Goal: Information Seeking & Learning: Learn about a topic

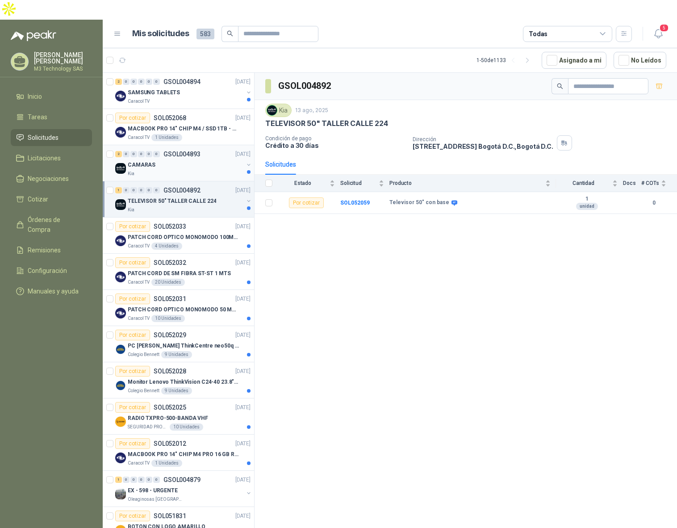
click at [179, 160] on div "CAMARAS" at bounding box center [186, 165] width 116 height 11
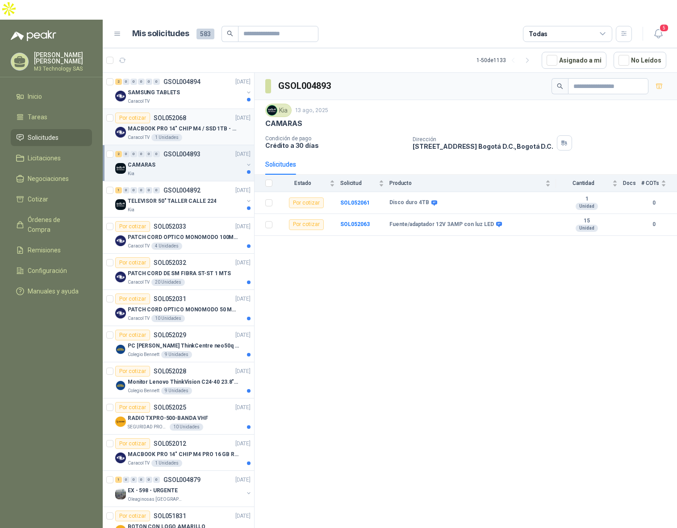
click at [209, 134] on div "Caracol TV 1 Unidades" at bounding box center [189, 137] width 123 height 7
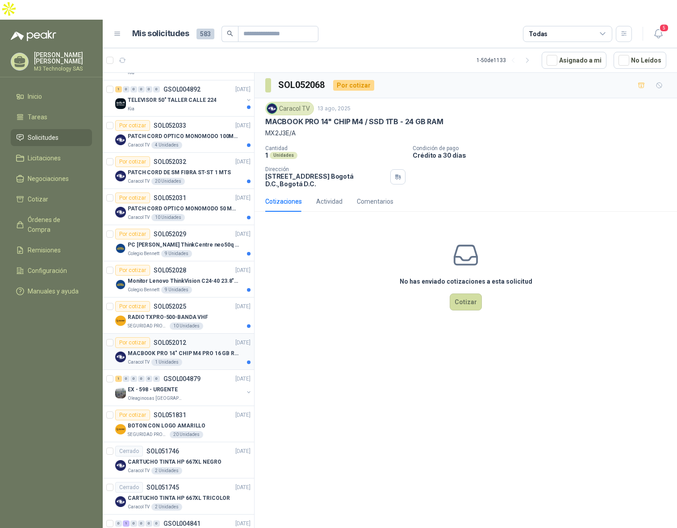
scroll to position [134, 0]
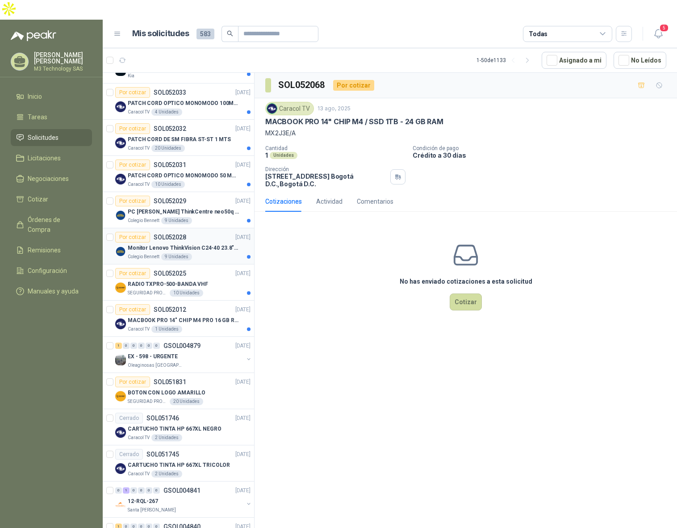
click at [205, 253] on div "Colegio [PERSON_NAME] 9 Unidades" at bounding box center [189, 256] width 123 height 7
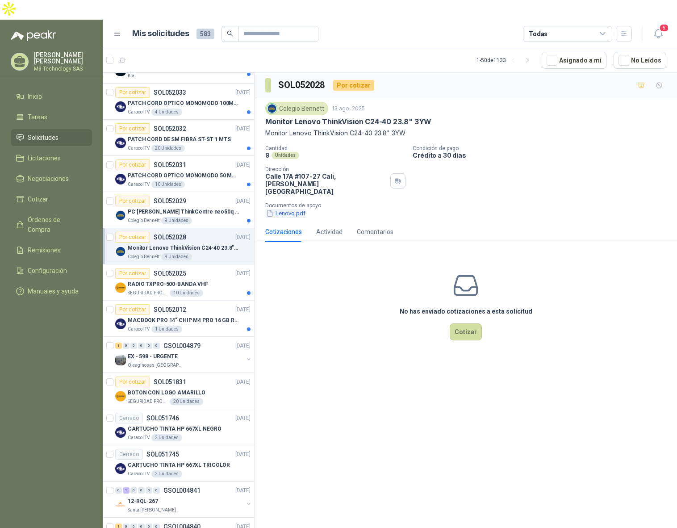
click at [284, 209] on button "Lenovo.pdf" at bounding box center [285, 213] width 41 height 9
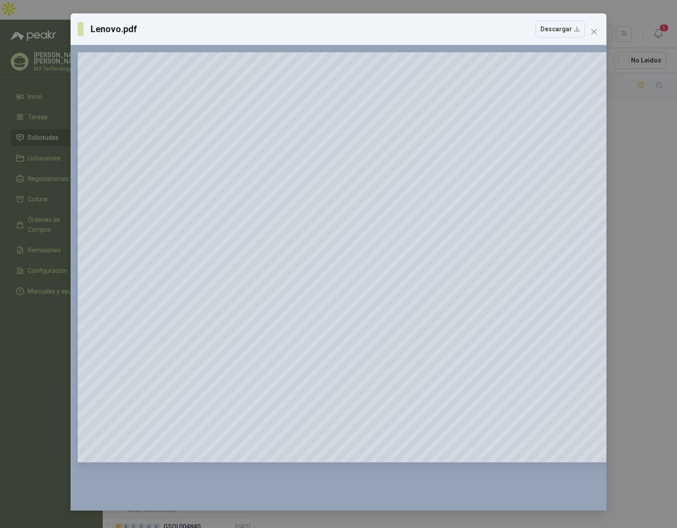
drag, startPoint x: 596, startPoint y: 30, endPoint x: 591, endPoint y: 31, distance: 4.9
click at [594, 30] on icon "close" at bounding box center [594, 31] width 7 height 7
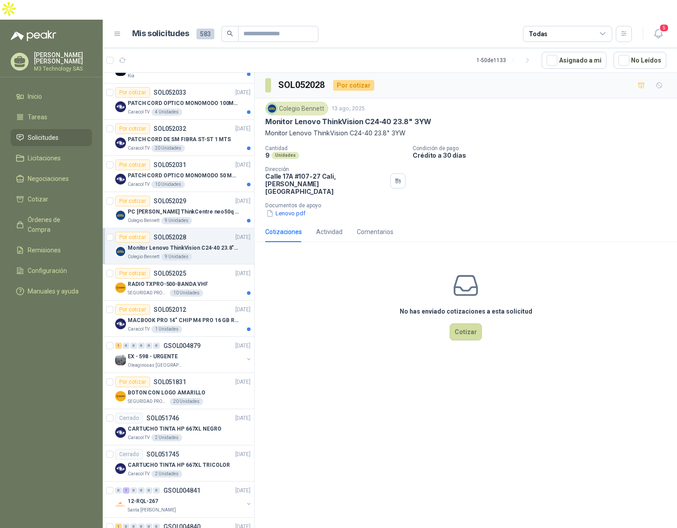
click at [204, 253] on div "Colegio [PERSON_NAME] 9 Unidades" at bounding box center [189, 256] width 123 height 7
click at [296, 209] on button "Lenovo.pdf" at bounding box center [285, 213] width 41 height 9
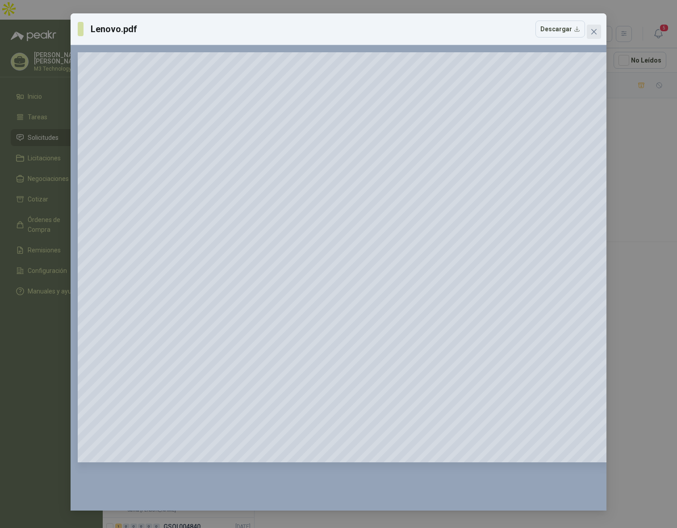
click at [597, 30] on icon "close" at bounding box center [594, 31] width 7 height 7
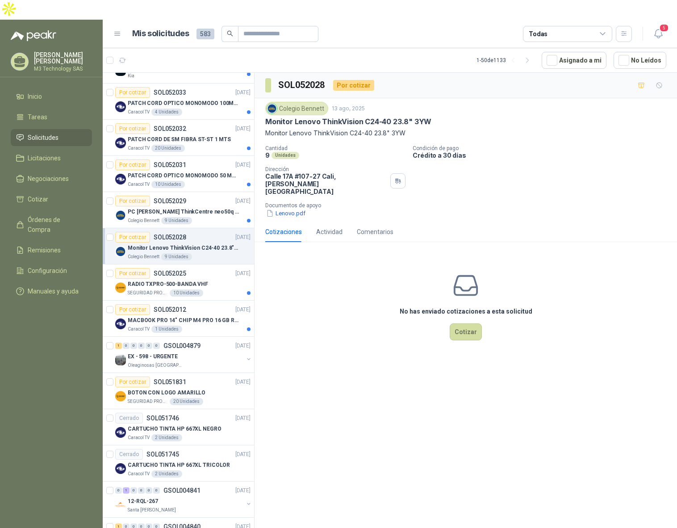
click at [211, 232] on div "Por cotizar SOL052028 [DATE]" at bounding box center [182, 237] width 135 height 11
click at [293, 209] on button "Lenovo.pdf" at bounding box center [285, 213] width 41 height 9
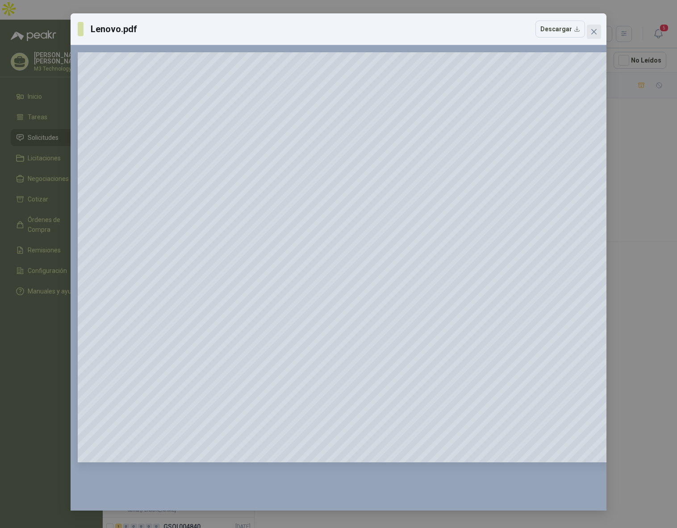
click at [597, 28] on button "Close" at bounding box center [594, 32] width 14 height 14
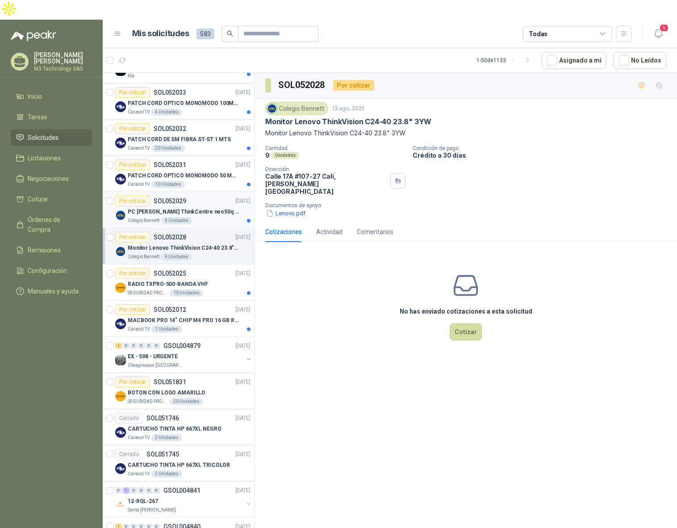
click at [202, 196] on div "Por cotizar SOL052029 [DATE]" at bounding box center [182, 201] width 135 height 11
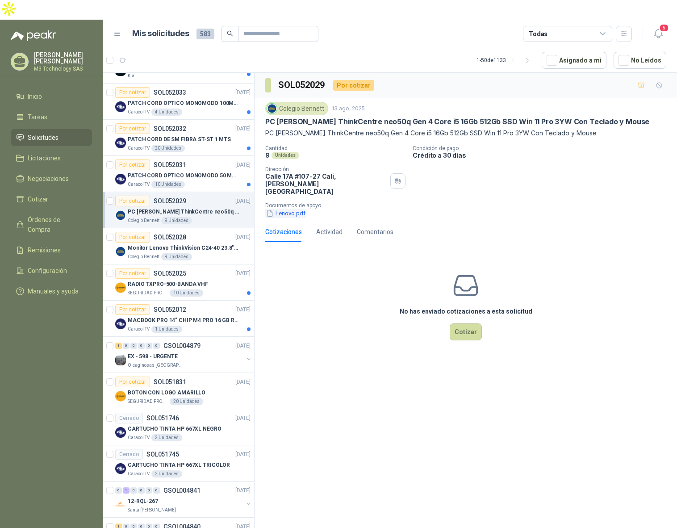
click at [285, 209] on button "Lenovo.pdf" at bounding box center [285, 213] width 41 height 9
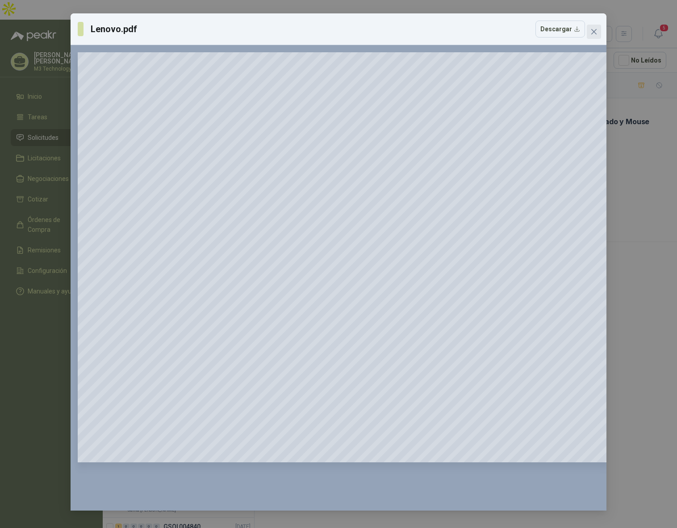
click at [590, 32] on span "Close" at bounding box center [594, 31] width 14 height 7
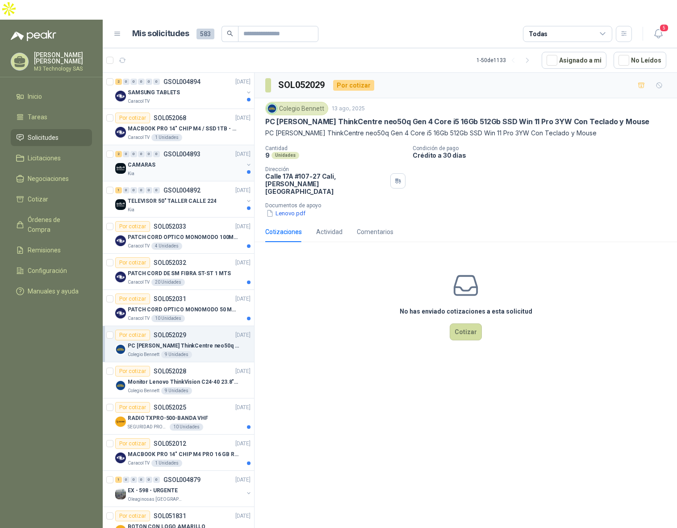
click at [205, 160] on div "CAMARAS" at bounding box center [186, 165] width 116 height 11
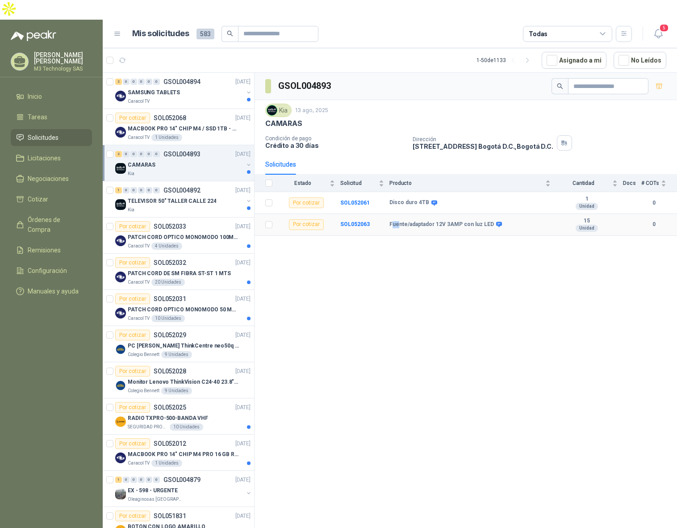
drag, startPoint x: 393, startPoint y: 203, endPoint x: 402, endPoint y: 202, distance: 9.0
click at [401, 221] on b "Fuente/adaptador 12V 3AMP con luz LED" at bounding box center [442, 224] width 105 height 7
click at [412, 214] on td "Fuente/adaptador 12V 3AMP con luz LED" at bounding box center [473, 225] width 167 height 22
click at [496, 222] on icon at bounding box center [499, 224] width 6 height 5
drag, startPoint x: 389, startPoint y: 205, endPoint x: 491, endPoint y: 199, distance: 102.0
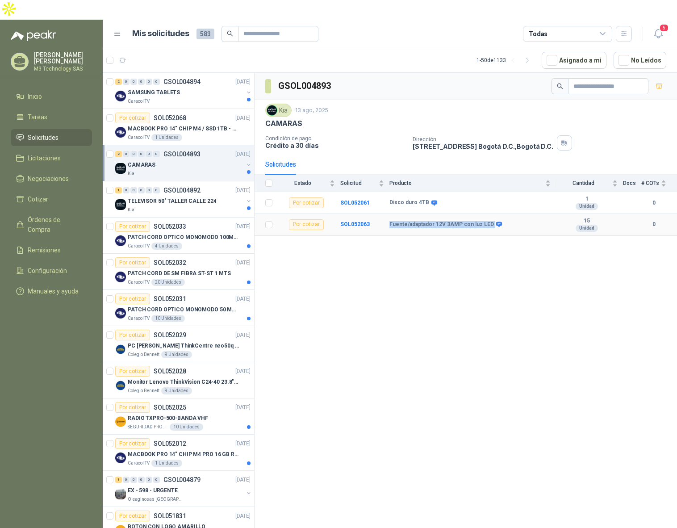
click at [491, 214] on tr "Por cotizar SOL052063 Fuente/adaptador 12V 3AMP con [PERSON_NAME] LED 15 Unidad…" at bounding box center [466, 225] width 423 height 22
copy tr "Fuente/adaptador 12V 3AMP con luz LED"
click at [504, 258] on div "GSOL004893 Kia 13 ago, 2025 CAMARAS Condición de pago Crédito a 30 [PERSON_NAME…" at bounding box center [466, 312] width 423 height 478
click at [227, 87] on div "SAMSUNG TABLETS" at bounding box center [186, 92] width 116 height 11
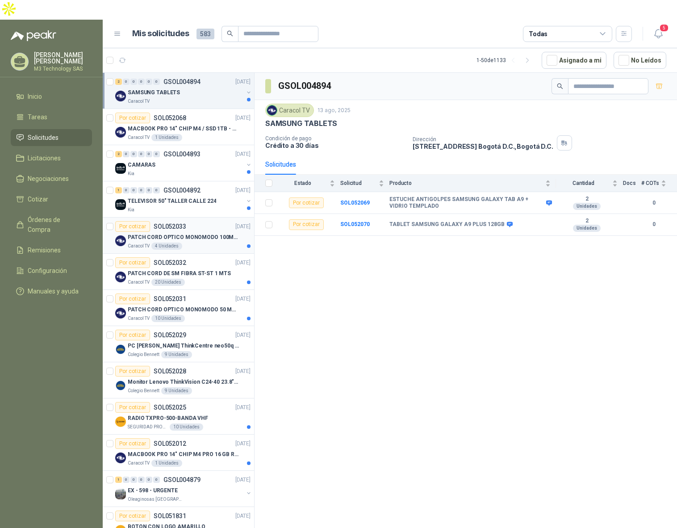
click at [201, 243] on div "Caracol TV 4 Unidades" at bounding box center [189, 246] width 123 height 7
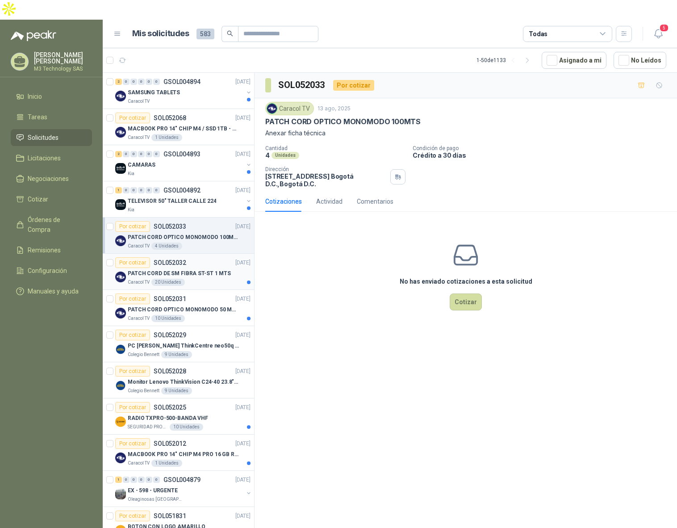
click at [210, 257] on div "Por cotizar SOL052032 [DATE]" at bounding box center [182, 262] width 135 height 11
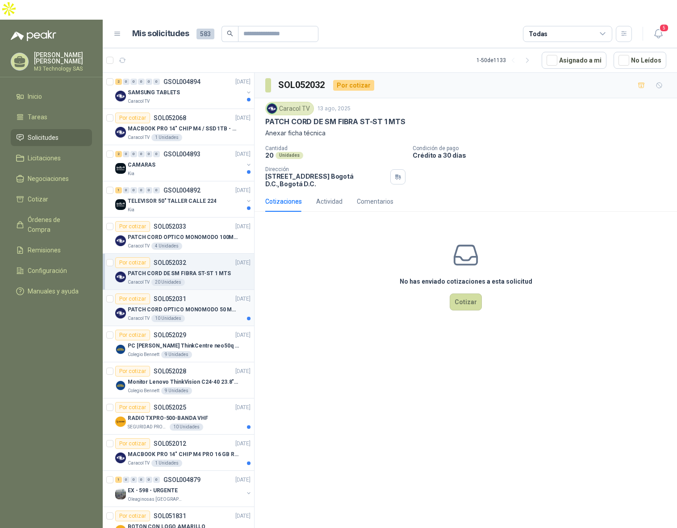
click at [215, 294] on div "Por cotizar SOL052031 [DATE]" at bounding box center [182, 299] width 135 height 11
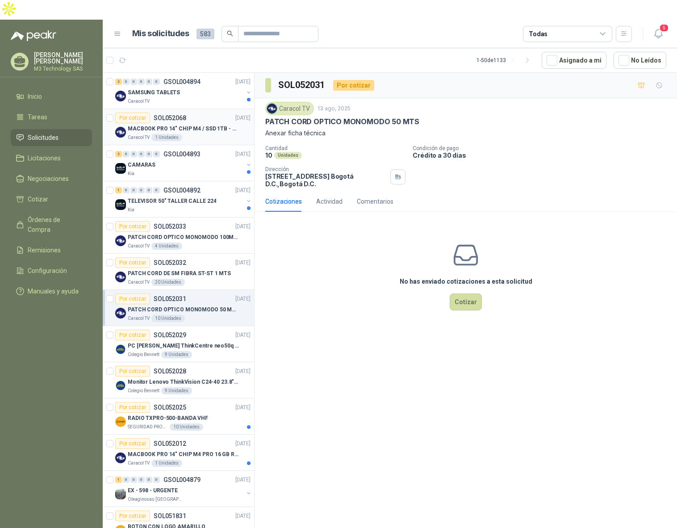
click at [204, 134] on div "Caracol TV 1 Unidades" at bounding box center [189, 137] width 123 height 7
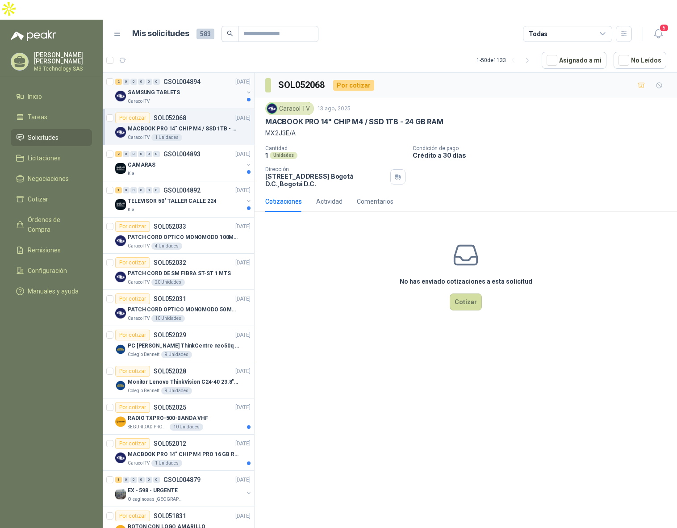
click at [193, 87] on div "SAMSUNG TABLETS" at bounding box center [186, 92] width 116 height 11
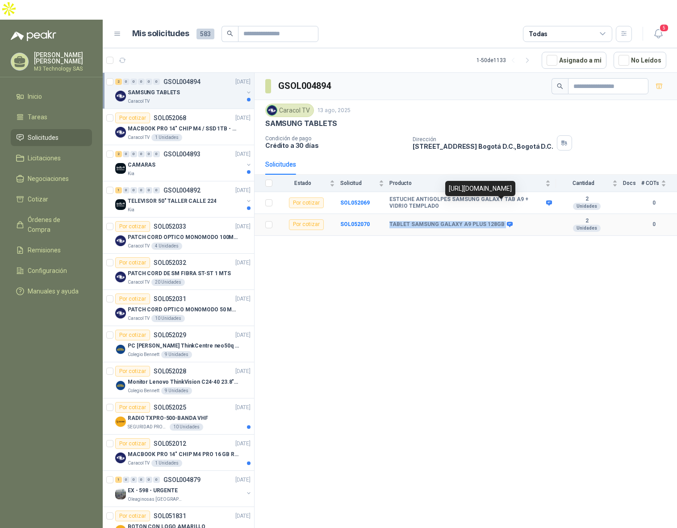
drag, startPoint x: 388, startPoint y: 202, endPoint x: 504, endPoint y: 203, distance: 116.2
click at [504, 214] on tr "Por cotizar SOL052070 TABLET SAMSUNG GALAXY A9 PLUS 128GB 2 Unidades 0" at bounding box center [466, 225] width 423 height 22
drag, startPoint x: 450, startPoint y: 157, endPoint x: 522, endPoint y: 188, distance: 78.3
click at [516, 188] on div "[URL][DOMAIN_NAME]" at bounding box center [480, 188] width 70 height 15
copy div "[URL][DOMAIN_NAME]"
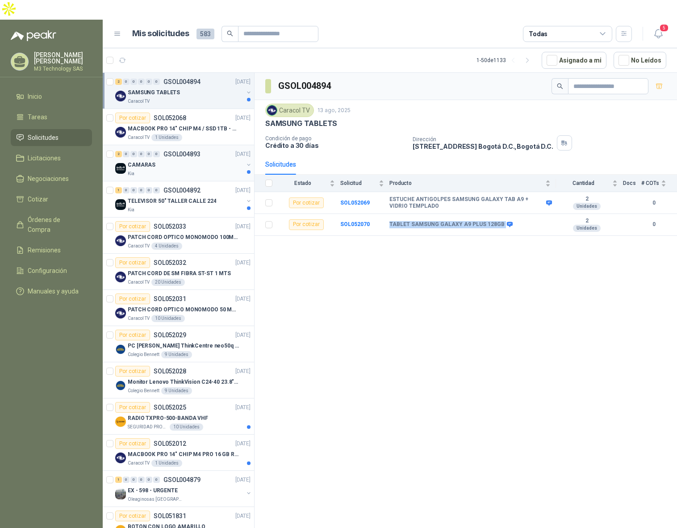
click at [193, 160] on div "CAMARAS" at bounding box center [186, 165] width 116 height 11
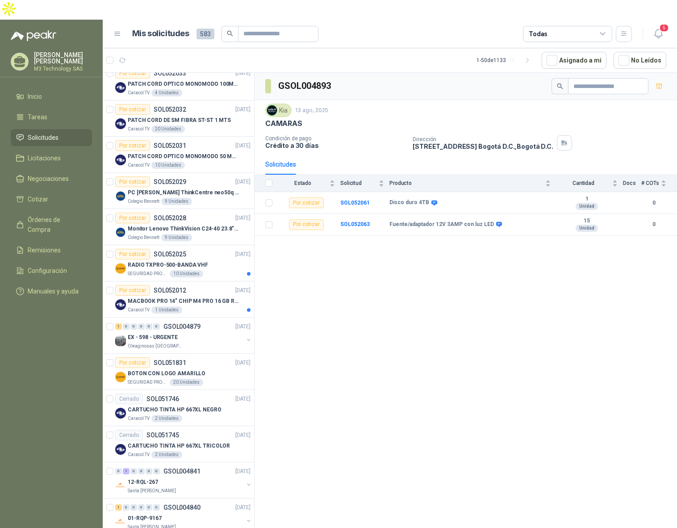
scroll to position [169, 0]
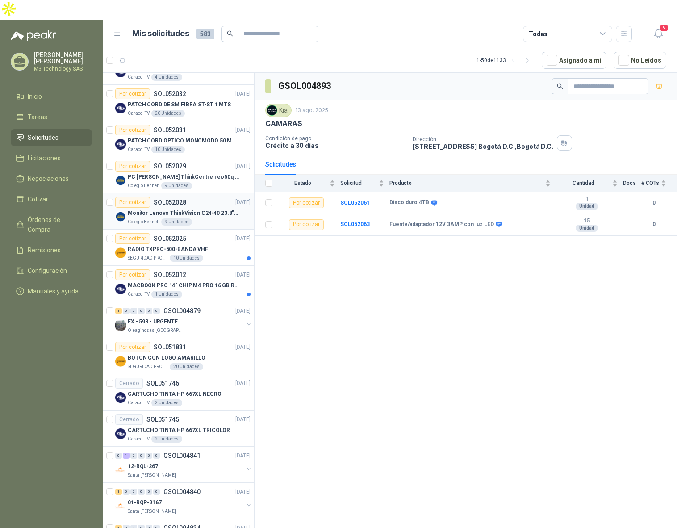
click at [206, 218] on div "Colegio [PERSON_NAME] 9 Unidades" at bounding box center [189, 221] width 123 height 7
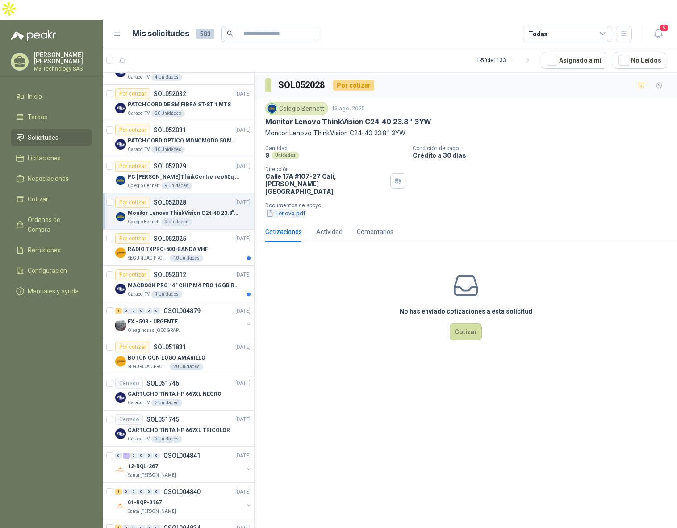
click at [288, 209] on button "Lenovo.pdf" at bounding box center [285, 213] width 41 height 9
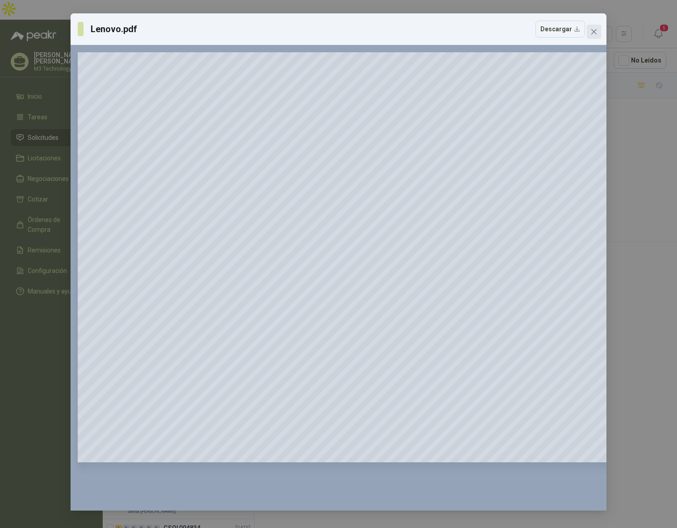
click at [593, 34] on icon "close" at bounding box center [594, 31] width 7 height 7
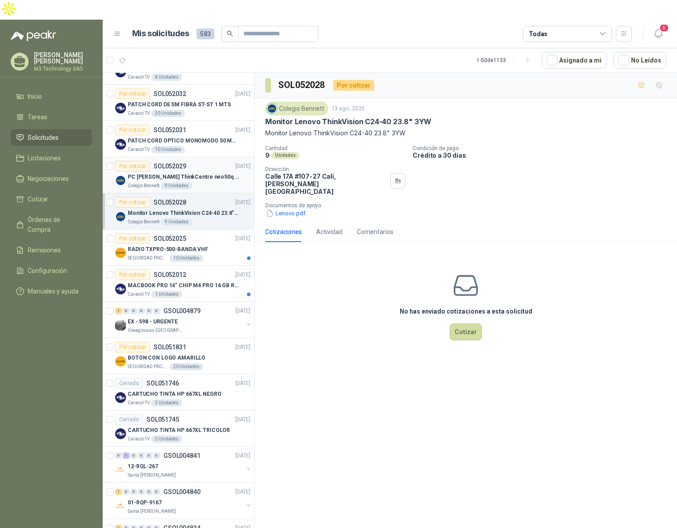
click at [202, 172] on article "Por cotizar SOL052029 [DATE] PC Lenovo ThinkCentre neo50q Gen 4 Core i5 16Gb 51…" at bounding box center [178, 175] width 151 height 36
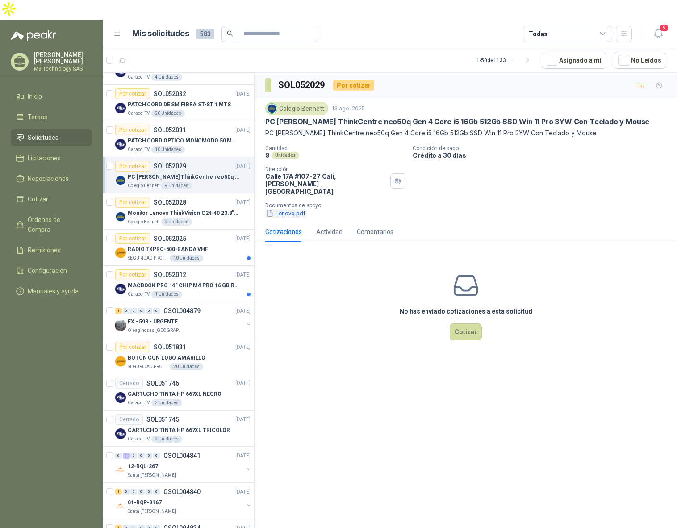
click at [295, 209] on button "Lenovo.pdf" at bounding box center [285, 213] width 41 height 9
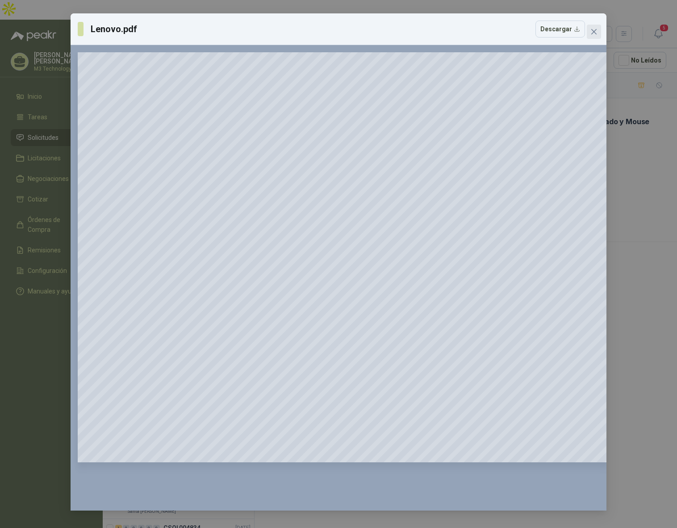
click at [591, 32] on icon "close" at bounding box center [594, 31] width 7 height 7
